Goal: Navigation & Orientation: Find specific page/section

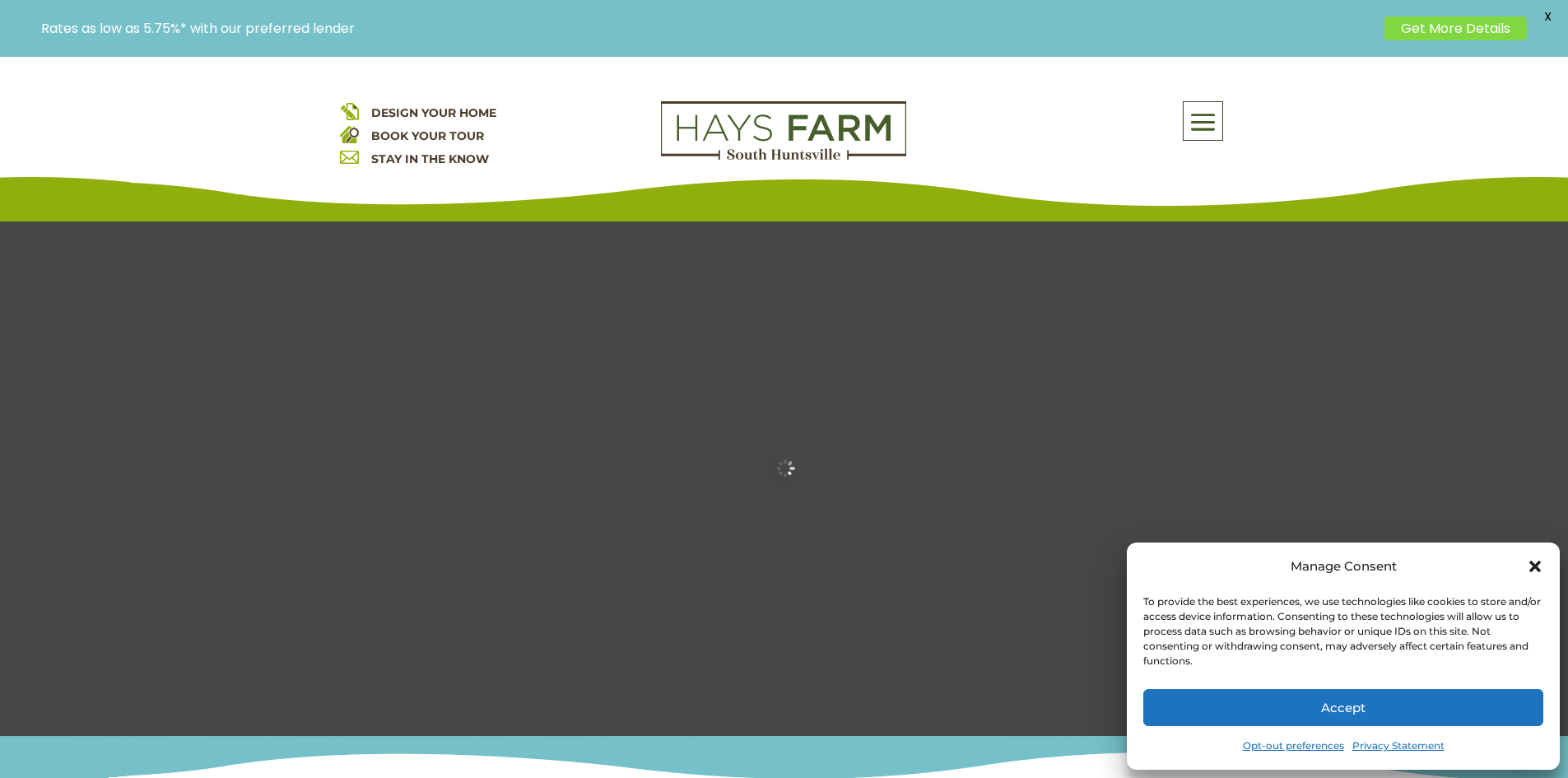
click at [1540, 569] on icon "Close dialog" at bounding box center [1535, 566] width 17 height 17
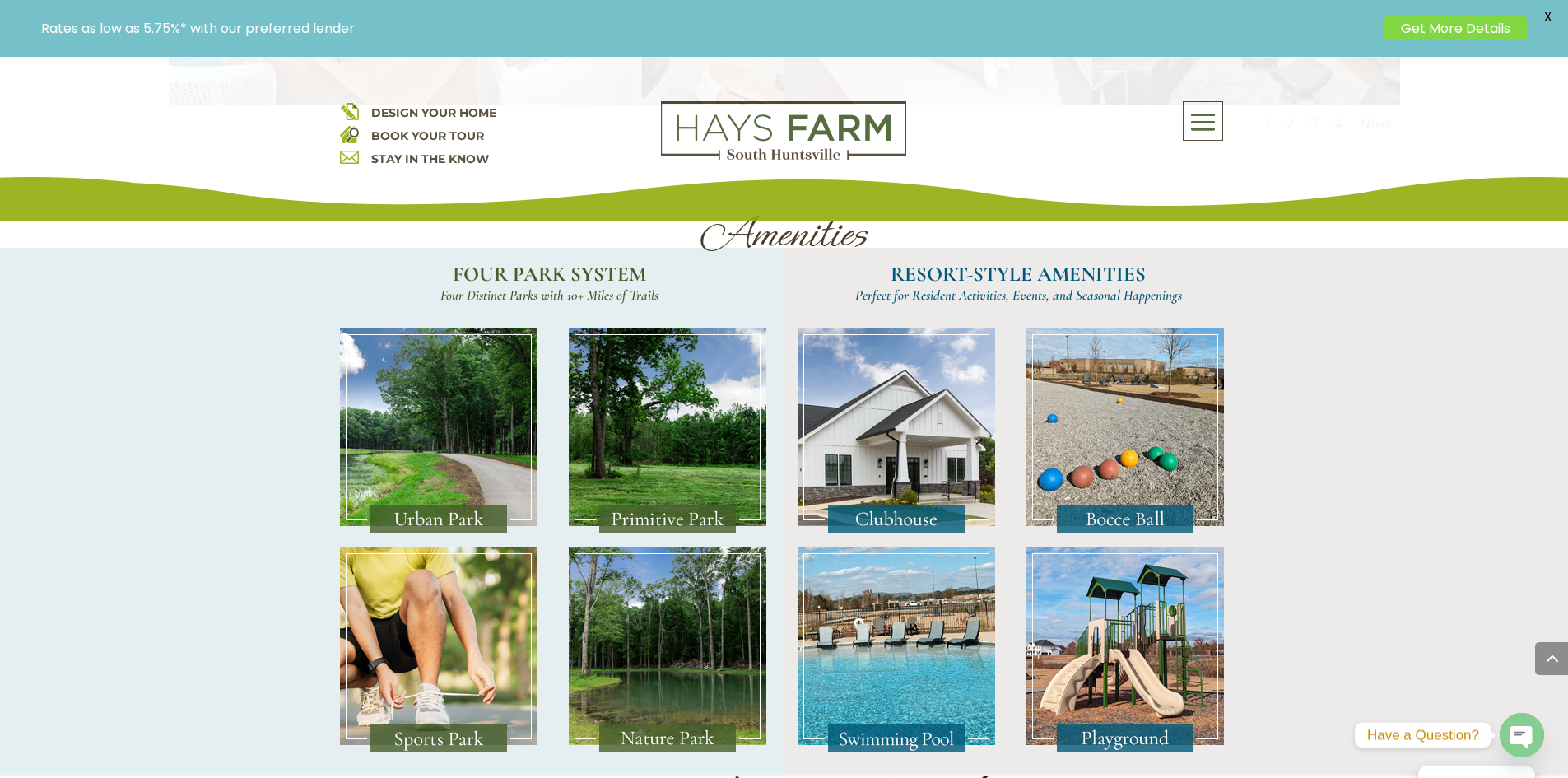
scroll to position [3868, 0]
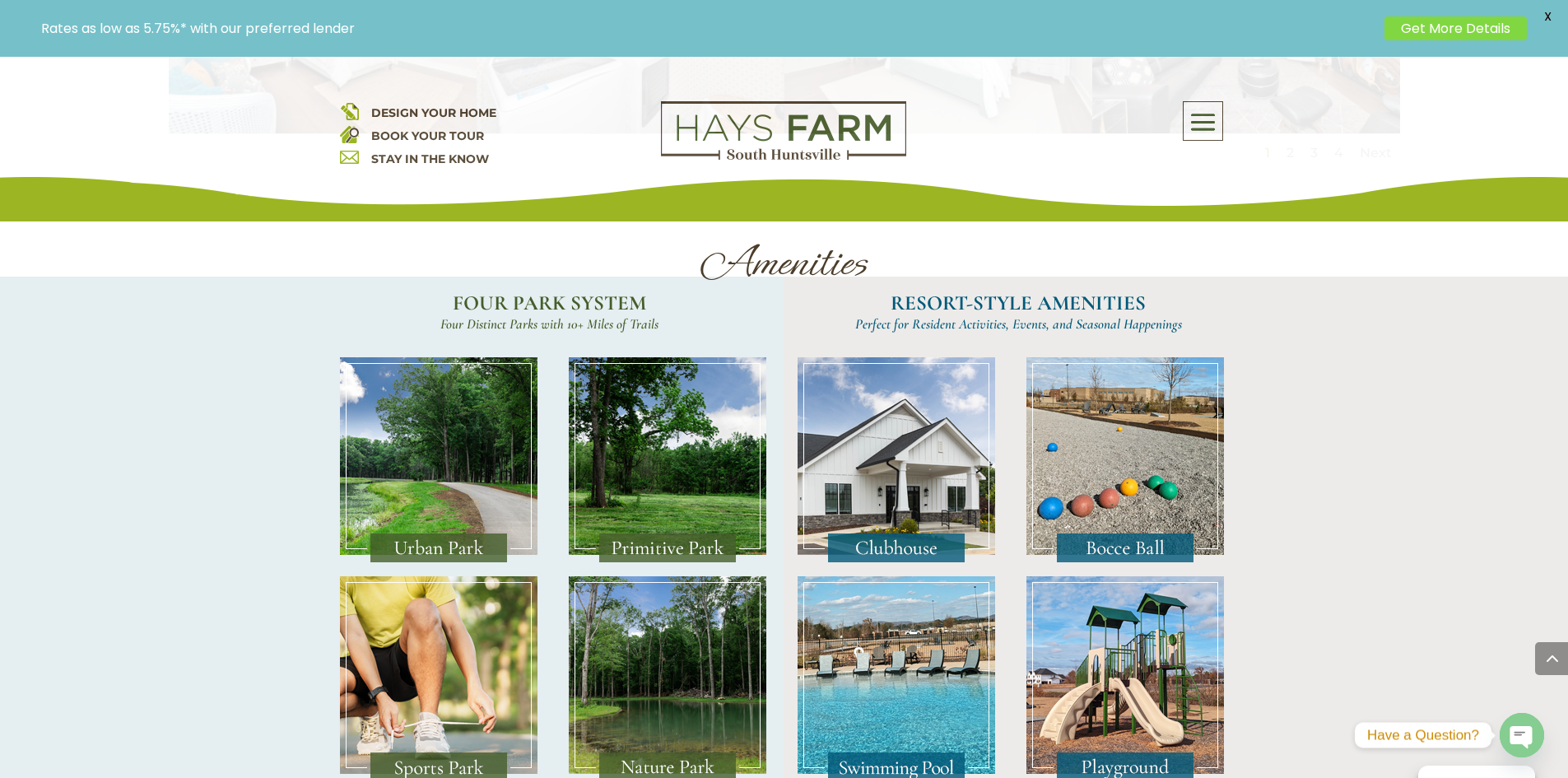
click at [452, 472] on img at bounding box center [438, 460] width 198 height 206
click at [680, 481] on img at bounding box center [667, 460] width 198 height 206
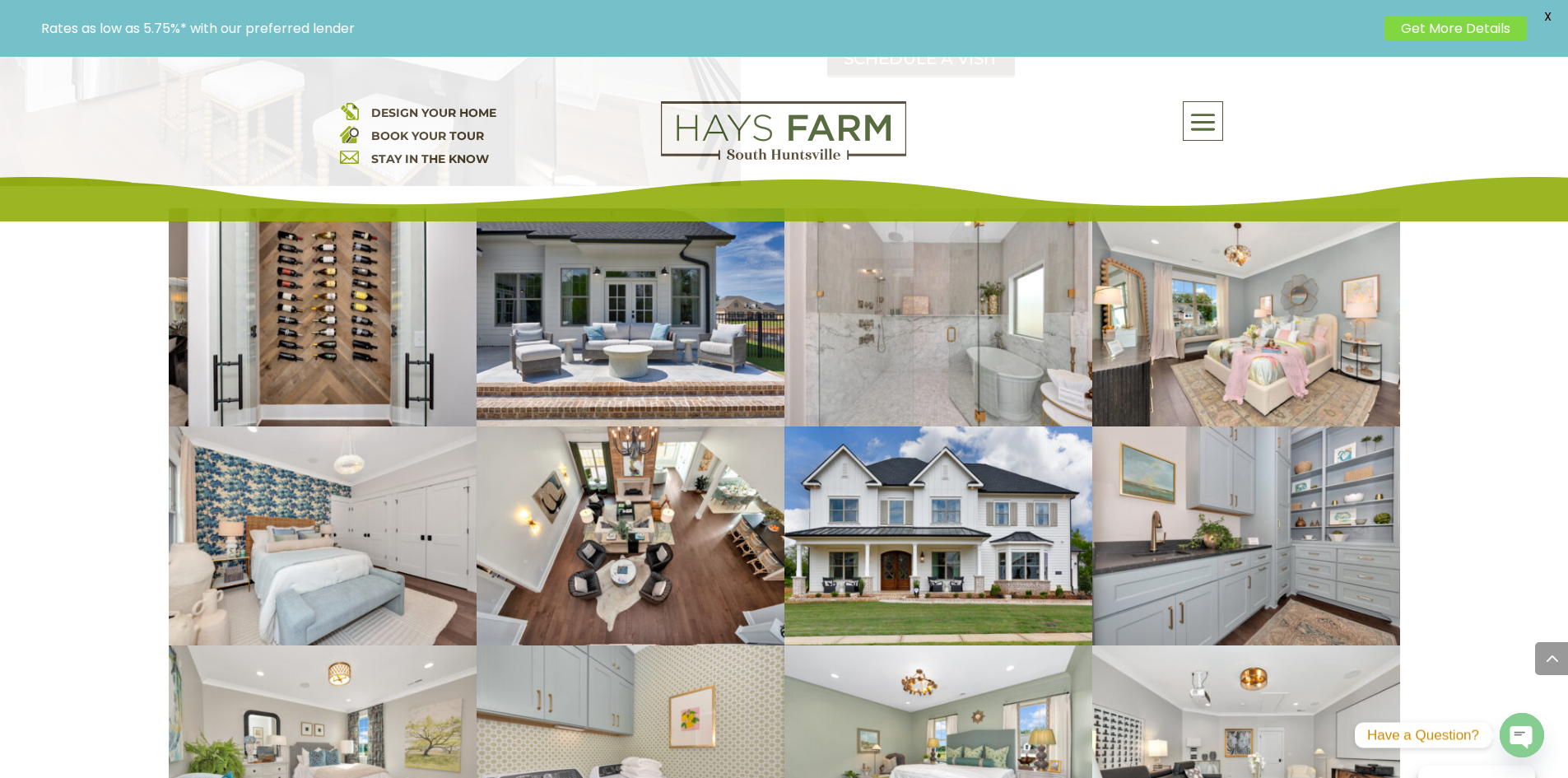
scroll to position [2725, 0]
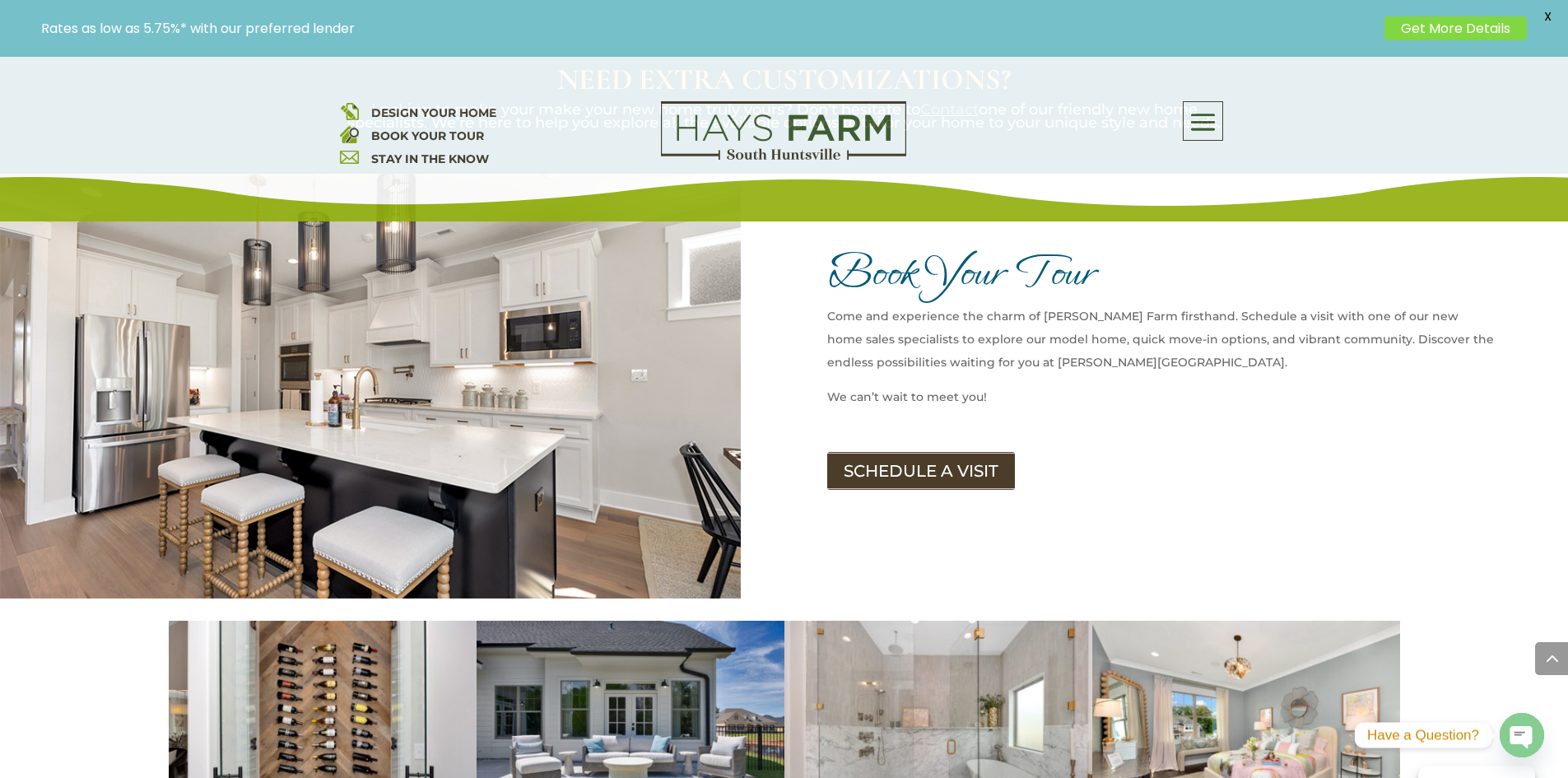
click at [1203, 120] on span at bounding box center [1203, 122] width 39 height 38
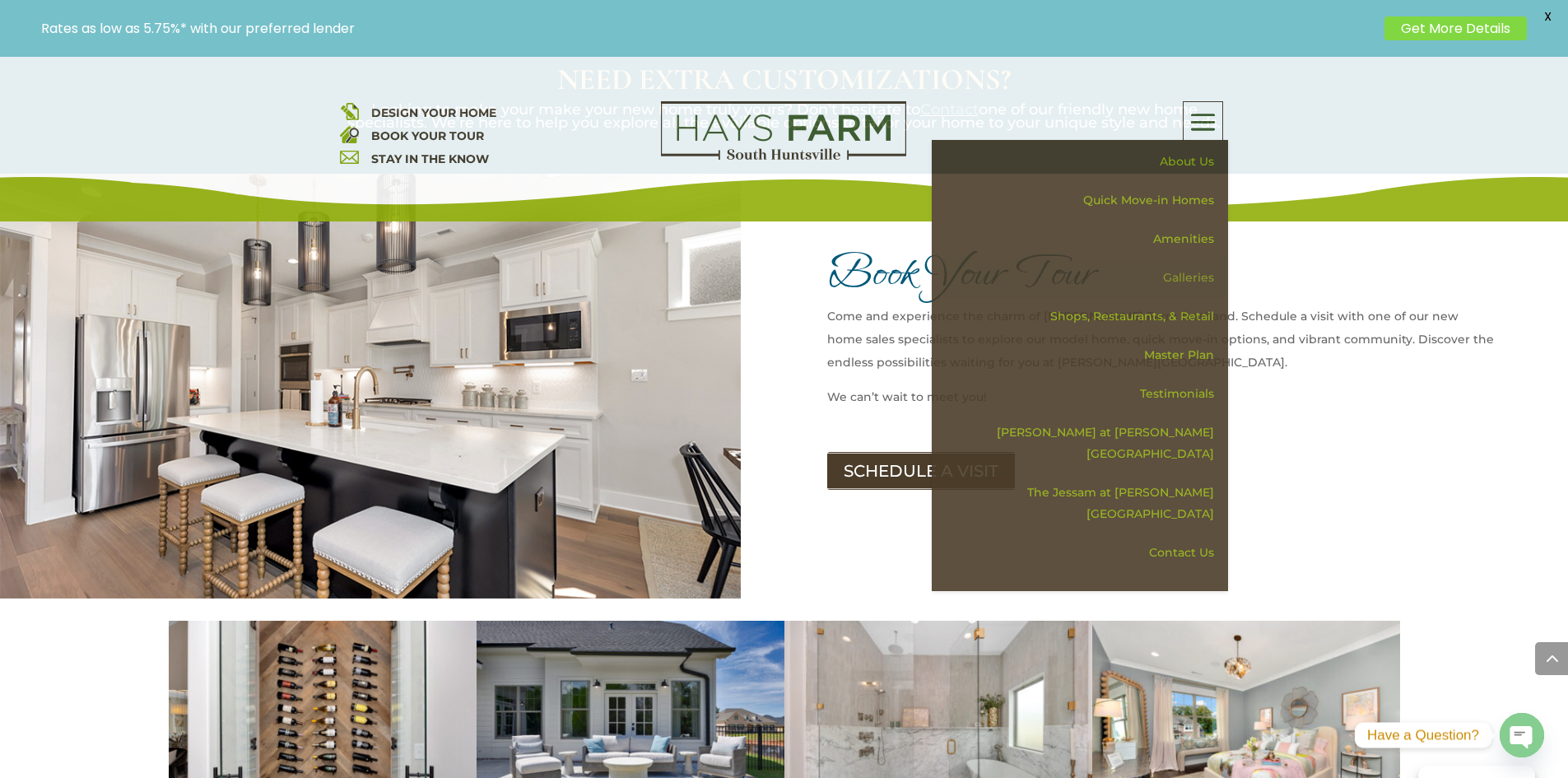
click at [1203, 271] on link "Galleries" at bounding box center [1085, 278] width 285 height 39
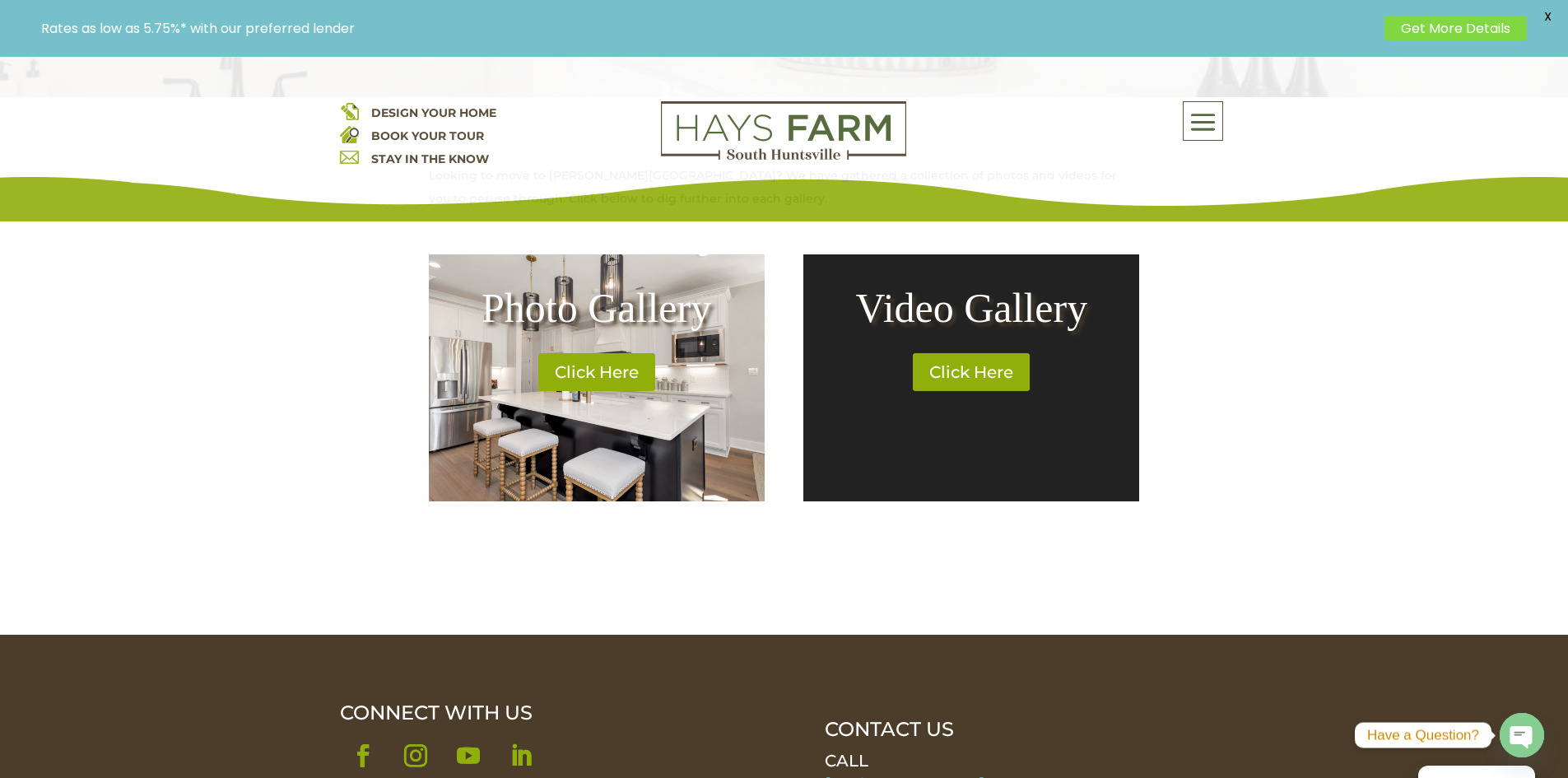
scroll to position [658, 0]
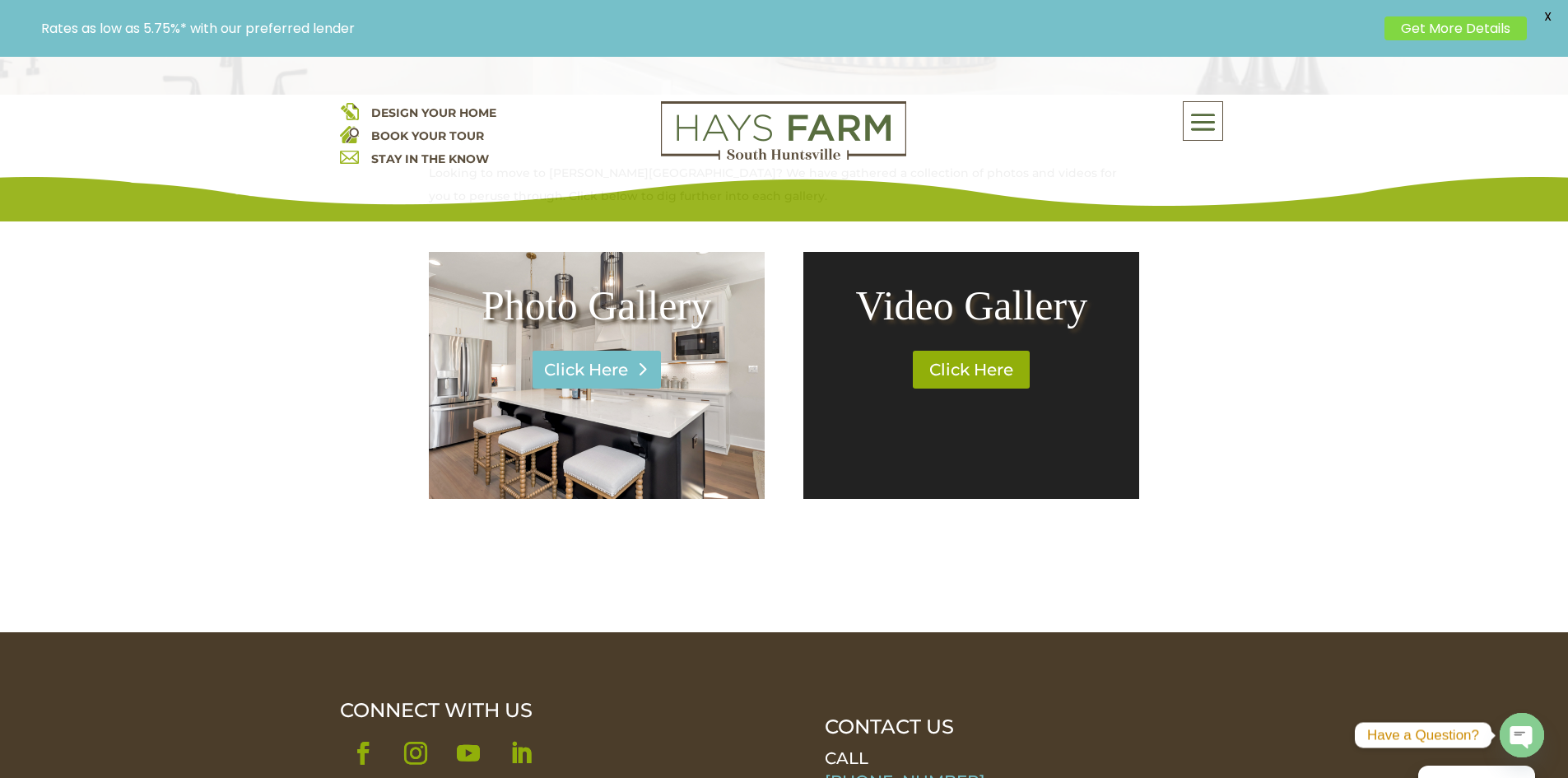
click at [585, 373] on link "Click Here" at bounding box center [596, 369] width 129 height 38
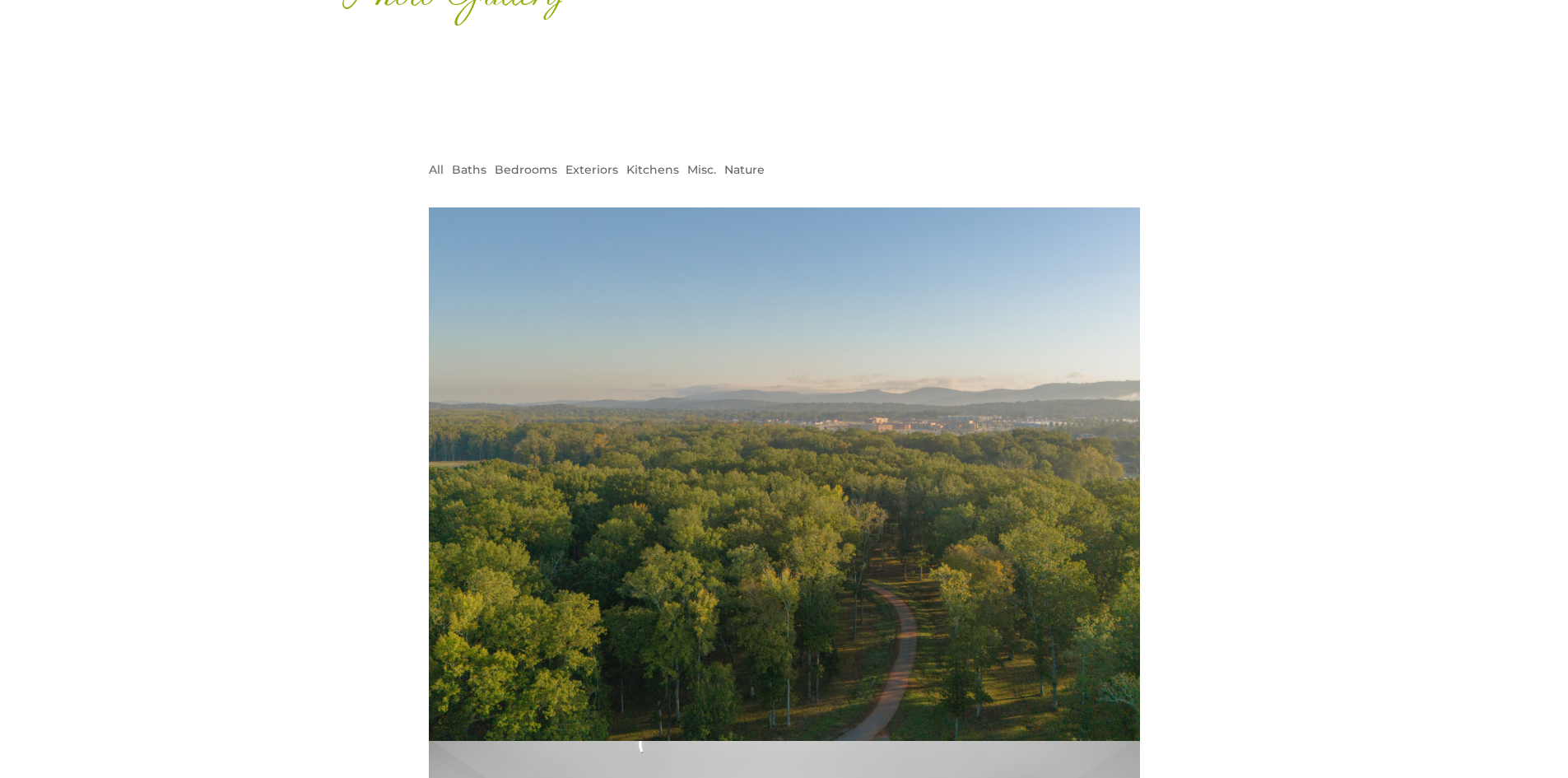
scroll to position [329, 0]
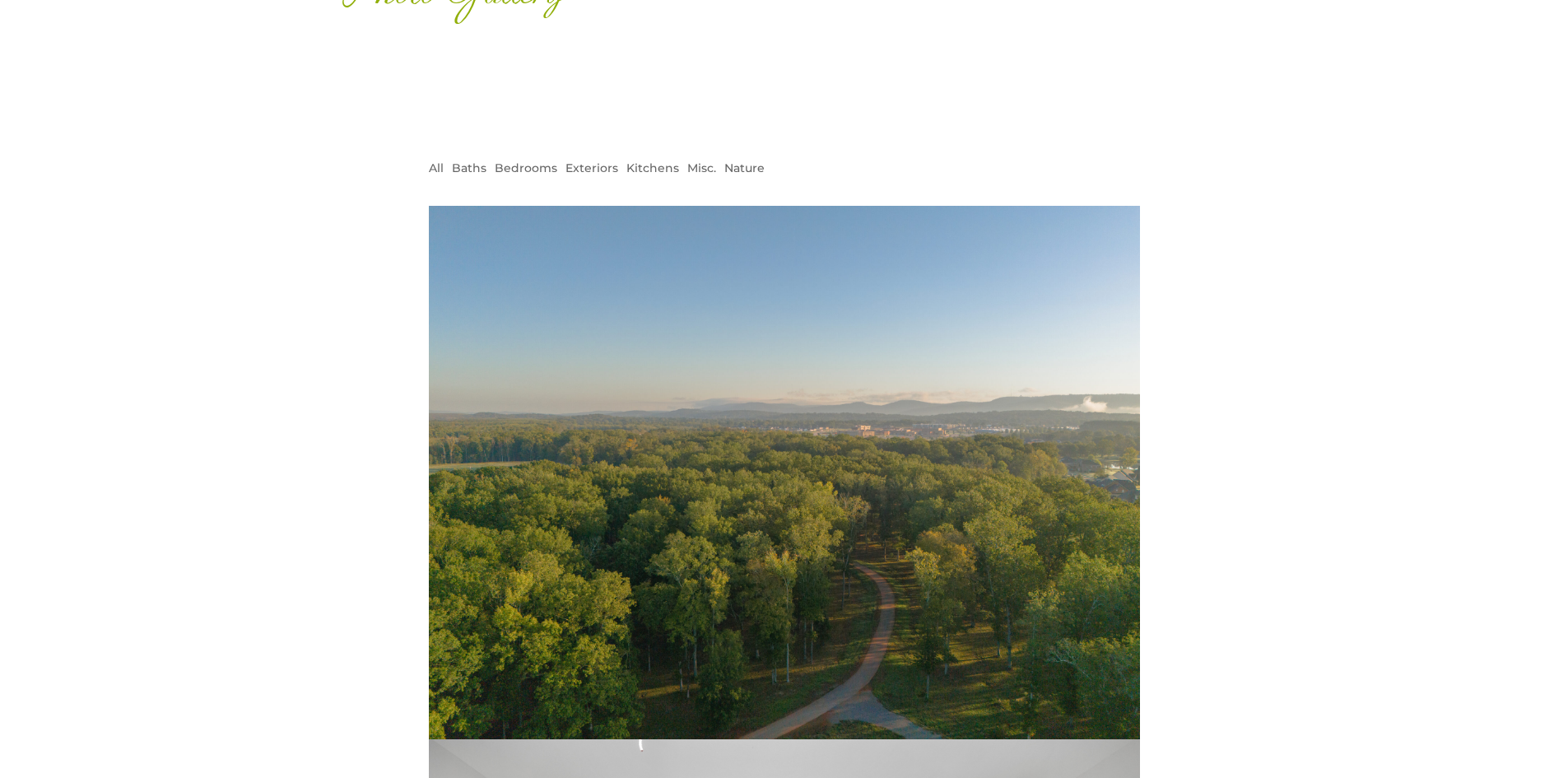
click at [744, 168] on li "Nature" at bounding box center [744, 168] width 40 height 21
click at [737, 166] on li "Nature" at bounding box center [744, 168] width 40 height 21
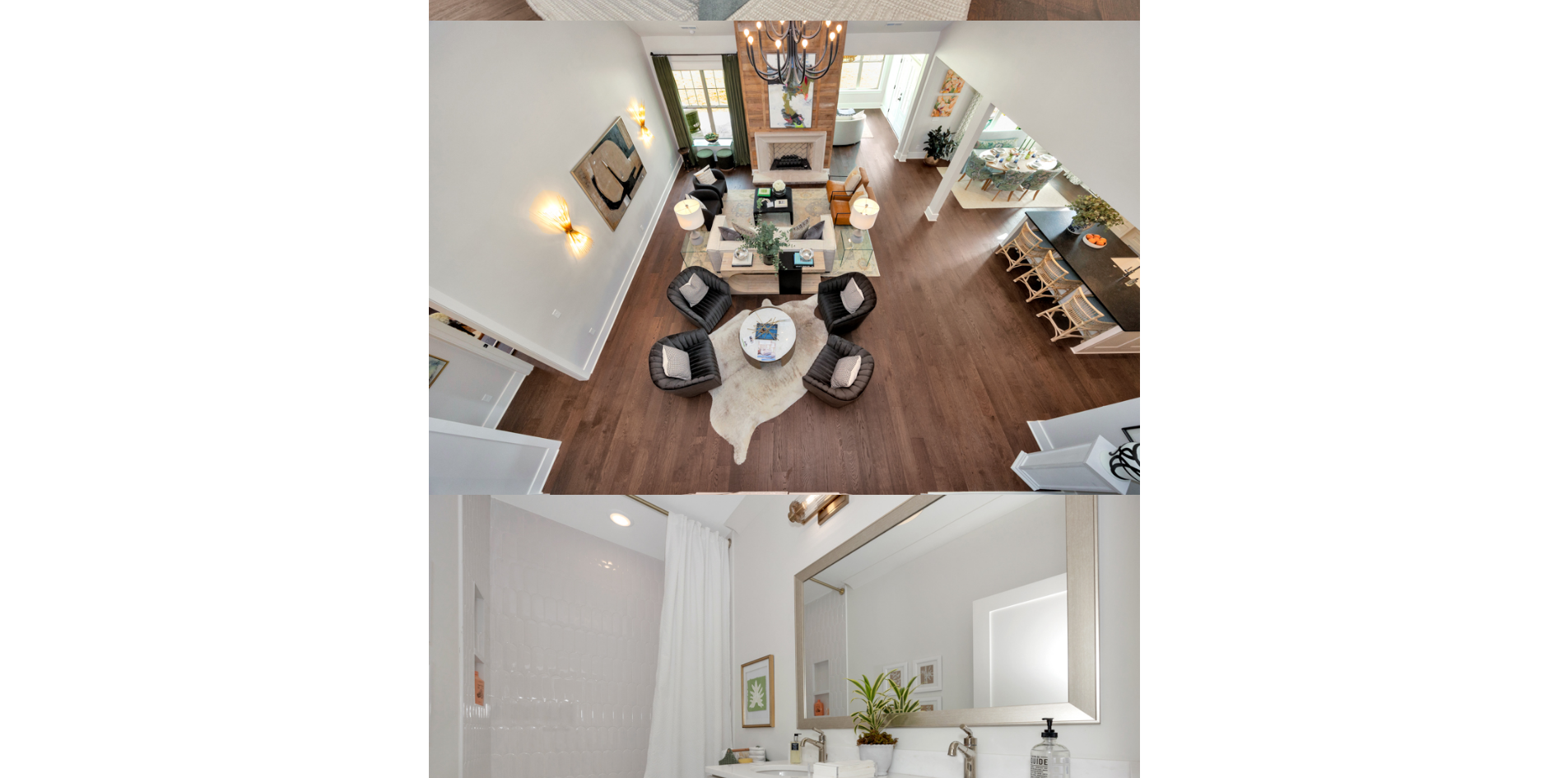
scroll to position [4114, 0]
